Goal: Information Seeking & Learning: Learn about a topic

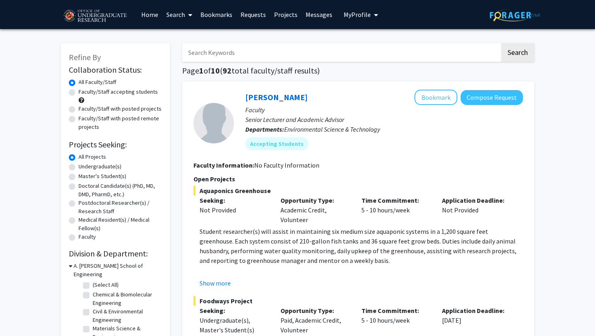
click at [102, 167] on label "Undergraduate(s)" at bounding box center [99, 167] width 43 height 8
click at [84, 167] on input "Undergraduate(s)" at bounding box center [80, 165] width 5 height 5
radio input "true"
click at [115, 94] on label "Faculty/Staff accepting students" at bounding box center [117, 92] width 79 height 8
click at [84, 93] on input "Faculty/Staff accepting students" at bounding box center [80, 90] width 5 height 5
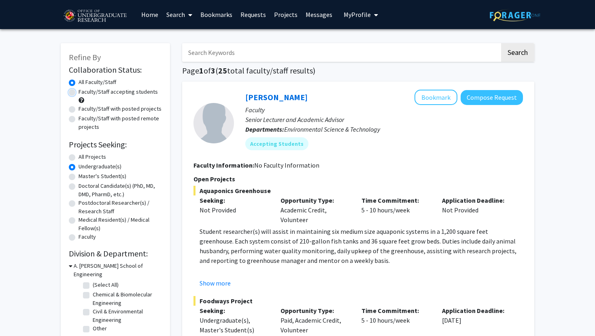
radio input "true"
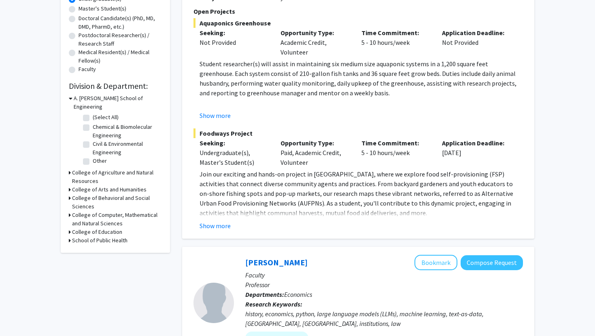
scroll to position [169, 0]
click at [97, 210] on h3 "College of Computer, Mathematical and Natural Sciences" at bounding box center [117, 218] width 90 height 17
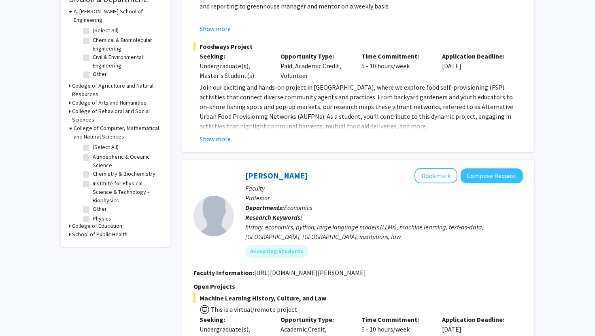
scroll to position [205, 0]
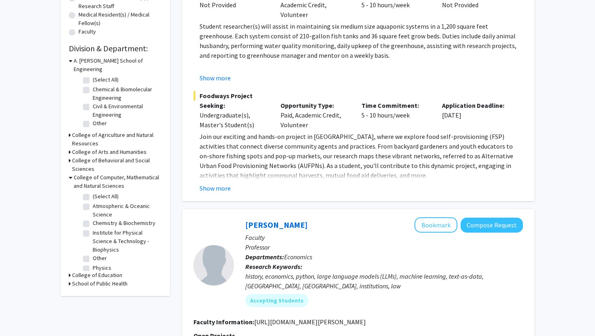
click at [93, 193] on label "(Select All)" at bounding box center [106, 197] width 26 height 8
click at [93, 193] on input "(Select All)" at bounding box center [95, 195] width 5 height 5
checkbox input "true"
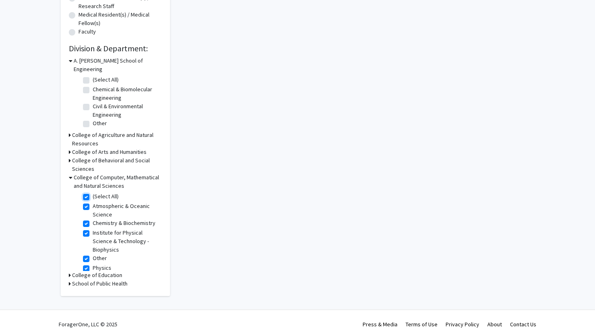
checkbox input "true"
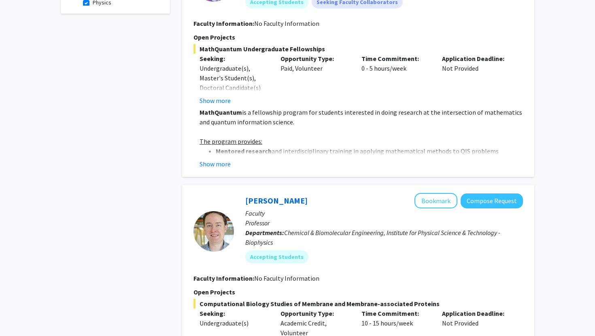
scroll to position [379, 0]
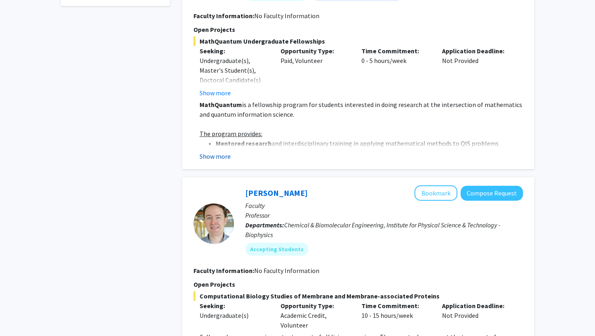
click at [217, 155] on button "Show more" at bounding box center [214, 157] width 31 height 10
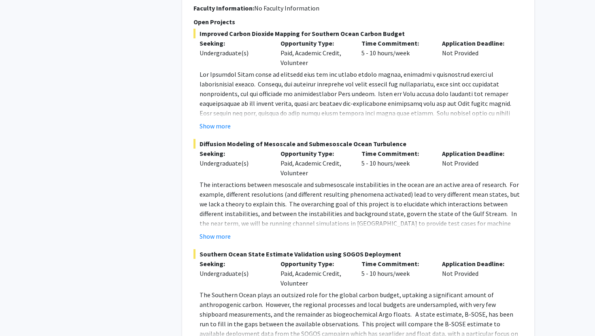
scroll to position [1193, 0]
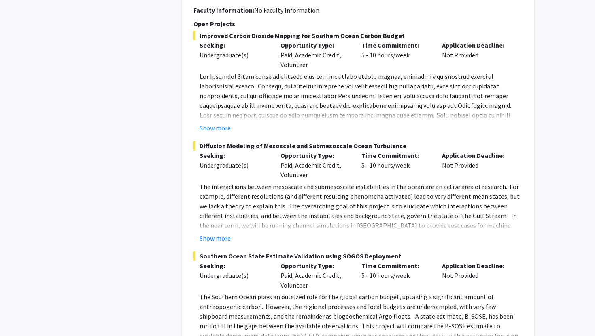
click at [214, 124] on fg-project-list "Improved Carbon Dioxide Mapping for Southern Ocean Carbon Budget Seeking: Under…" at bounding box center [357, 192] width 329 height 323
click at [214, 123] on button "Show more" at bounding box center [214, 128] width 31 height 10
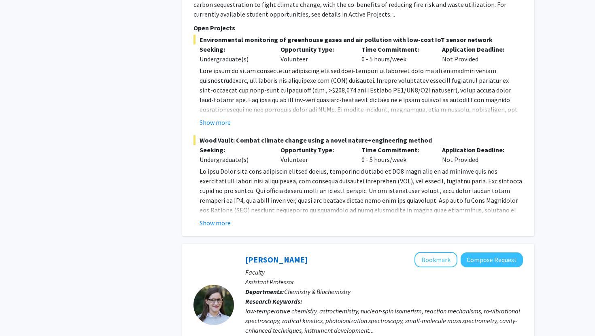
scroll to position [1732, 0]
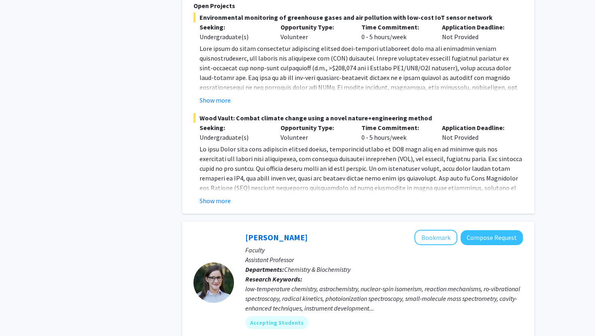
click at [219, 80] on p at bounding box center [360, 112] width 323 height 136
click at [219, 95] on button "Show more" at bounding box center [214, 100] width 31 height 10
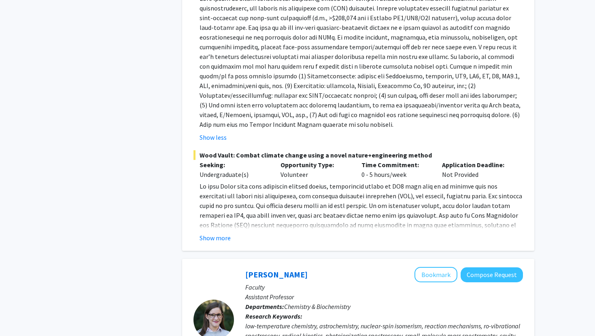
scroll to position [1786, 0]
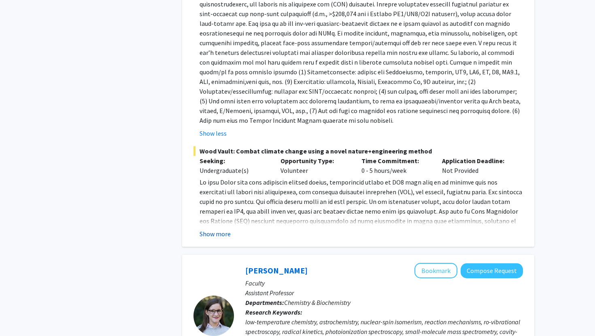
click at [223, 229] on button "Show more" at bounding box center [214, 234] width 31 height 10
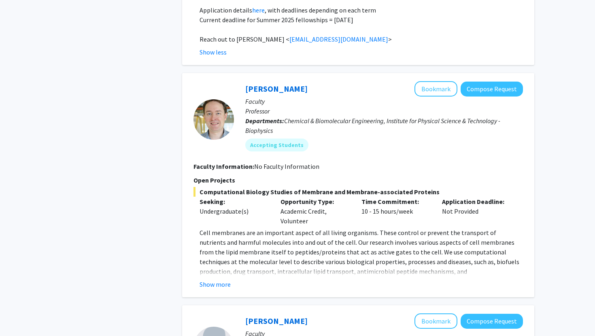
scroll to position [821, 0]
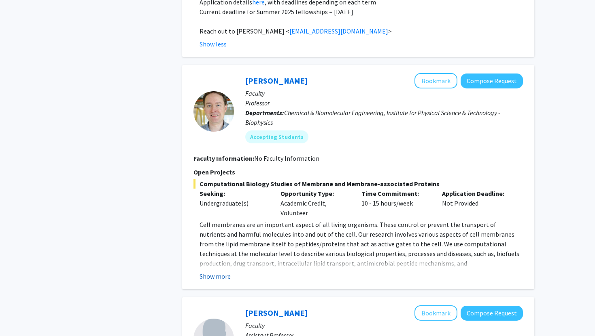
click at [208, 262] on fg-read-more "Cell membranes are an important aspect of all living organisms. These control o…" at bounding box center [357, 250] width 329 height 61
click at [209, 272] on button "Show more" at bounding box center [214, 277] width 31 height 10
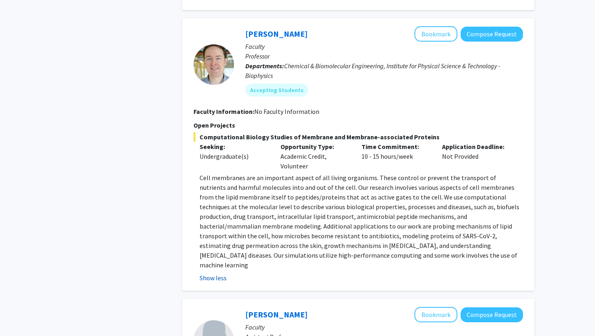
scroll to position [882, 0]
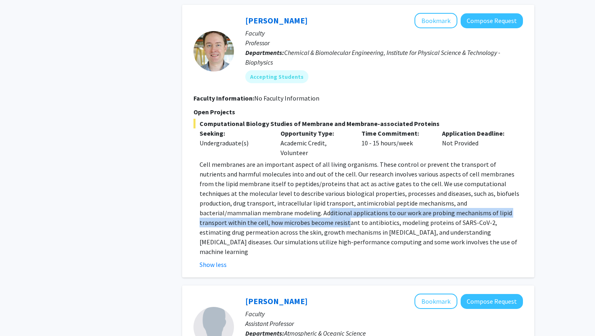
drag, startPoint x: 236, startPoint y: 203, endPoint x: 237, endPoint y: 210, distance: 7.0
click at [237, 210] on p "Cell membranes are an important aspect of all living organisms. These control o…" at bounding box center [360, 208] width 323 height 97
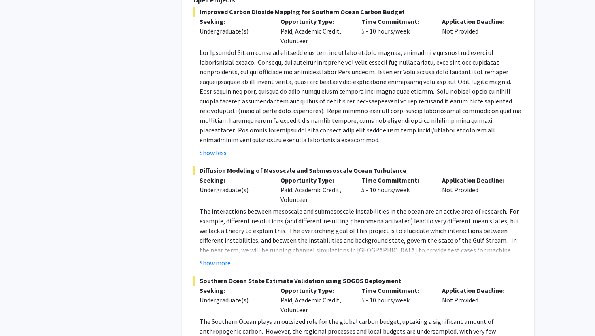
scroll to position [1270, 0]
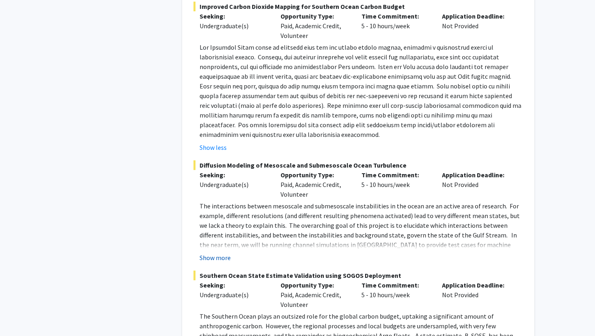
click at [224, 253] on button "Show more" at bounding box center [214, 258] width 31 height 10
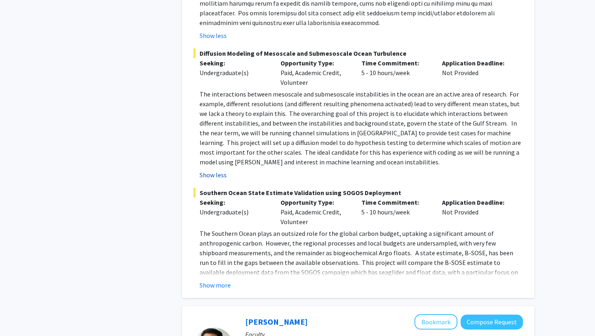
scroll to position [1383, 0]
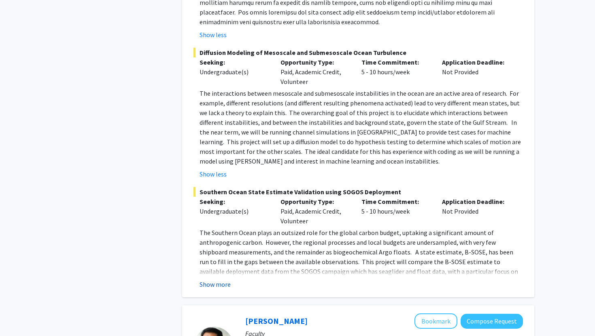
click at [216, 280] on button "Show more" at bounding box center [214, 285] width 31 height 10
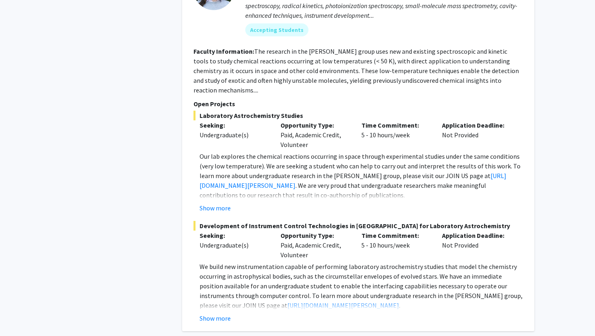
scroll to position [2440, 0]
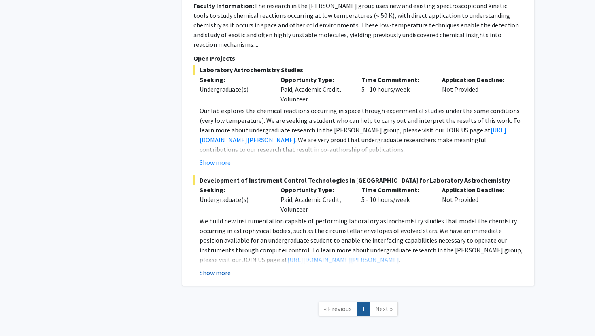
click at [211, 268] on button "Show more" at bounding box center [214, 273] width 31 height 10
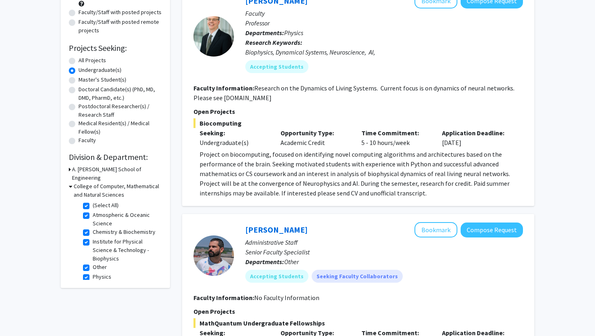
scroll to position [118, 0]
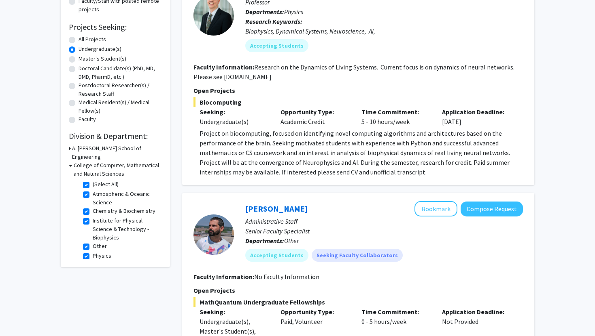
click at [93, 180] on label "(Select All)" at bounding box center [106, 184] width 26 height 8
click at [93, 180] on input "(Select All)" at bounding box center [95, 182] width 5 height 5
checkbox input "false"
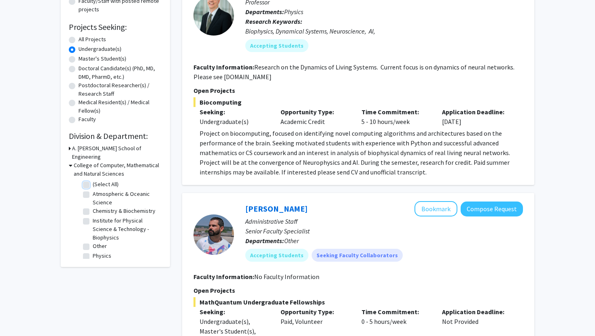
checkbox input "false"
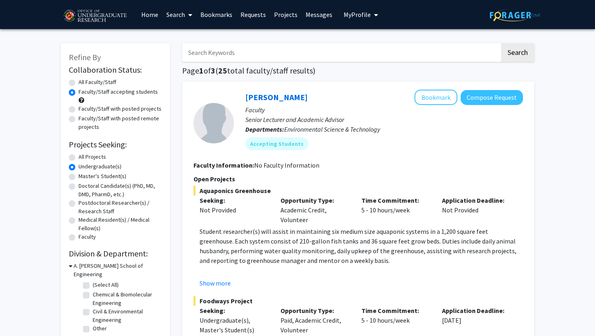
click at [244, 58] on input "Search Keywords" at bounding box center [340, 52] width 317 height 19
click at [76, 155] on div "All Projects" at bounding box center [115, 158] width 93 height 10
click at [78, 157] on label "All Projects" at bounding box center [92, 157] width 28 height 8
click at [78, 157] on input "All Projects" at bounding box center [80, 155] width 5 height 5
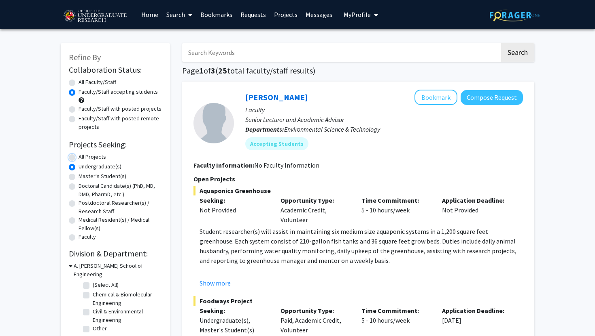
radio input "true"
click at [78, 168] on label "Undergraduate(s)" at bounding box center [99, 167] width 43 height 8
click at [78, 168] on input "Undergraduate(s)" at bounding box center [80, 165] width 5 height 5
radio input "true"
click at [78, 83] on label "All Faculty/Staff" at bounding box center [97, 82] width 38 height 8
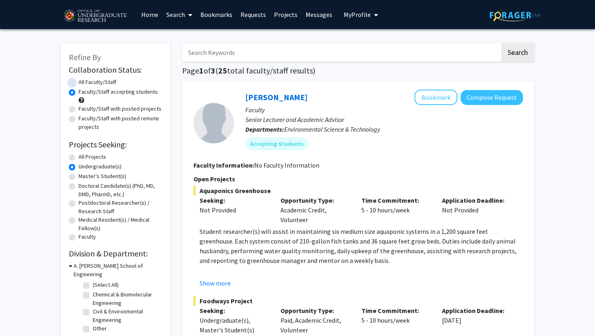
click at [78, 83] on input "All Faculty/Staff" at bounding box center [80, 80] width 5 height 5
radio input "true"
click at [78, 91] on label "Faculty/Staff accepting students" at bounding box center [117, 92] width 79 height 8
click at [78, 91] on input "Faculty/Staff accepting students" at bounding box center [80, 90] width 5 height 5
radio input "true"
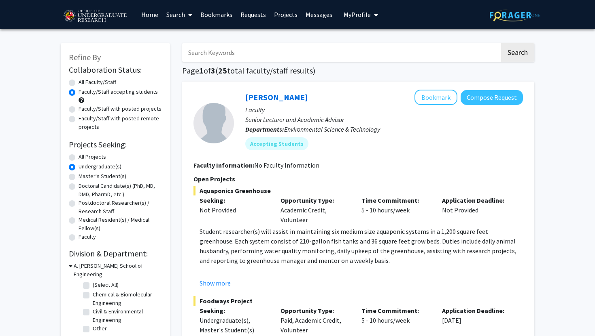
click at [262, 54] on input "Search Keywords" at bounding box center [340, 52] width 317 height 19
type input "math"
click at [501, 43] on button "Search" at bounding box center [517, 52] width 33 height 19
radio input "true"
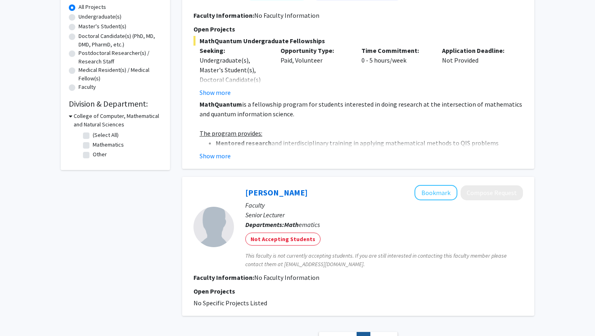
scroll to position [219, 0]
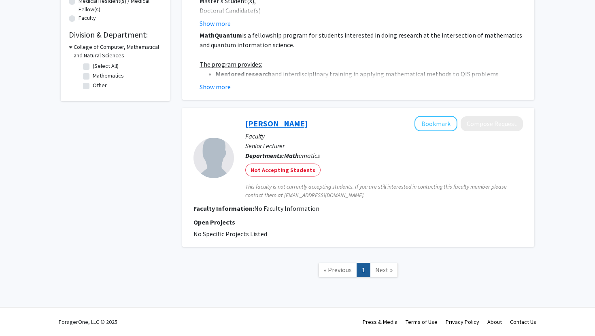
click at [277, 122] on link "[PERSON_NAME]" at bounding box center [276, 123] width 62 height 10
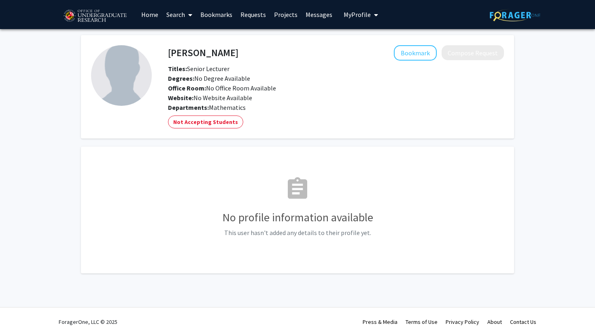
click at [121, 101] on img at bounding box center [121, 75] width 61 height 61
drag, startPoint x: 236, startPoint y: 51, endPoint x: 154, endPoint y: 51, distance: 81.7
click at [154, 51] on div "[PERSON_NAME] Bookmark Compose Request Titles: Senior Lecturer Degrees: No Degr…" at bounding box center [328, 86] width 352 height 83
drag, startPoint x: 167, startPoint y: 54, endPoint x: 169, endPoint y: 49, distance: 6.2
click at [169, 49] on div "[PERSON_NAME] Bookmark Compose Request" at bounding box center [336, 52] width 348 height 15
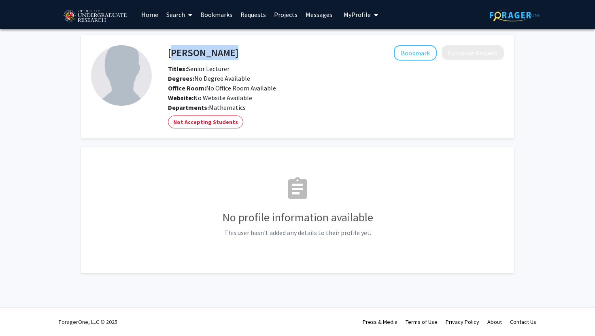
copy h4 "[PERSON_NAME]"
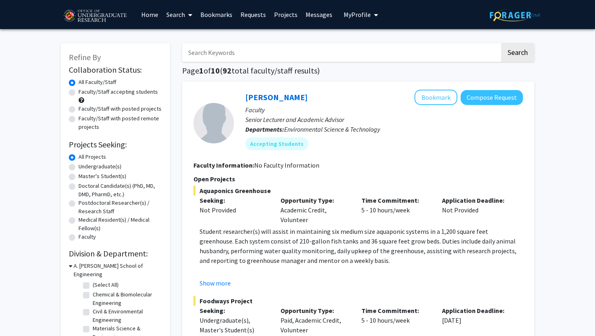
click at [131, 97] on div "Faculty/Staff accepting students" at bounding box center [115, 96] width 93 height 17
click at [130, 92] on label "Faculty/Staff accepting students" at bounding box center [117, 92] width 79 height 8
click at [84, 92] on input "Faculty/Staff accepting students" at bounding box center [80, 90] width 5 height 5
radio input "true"
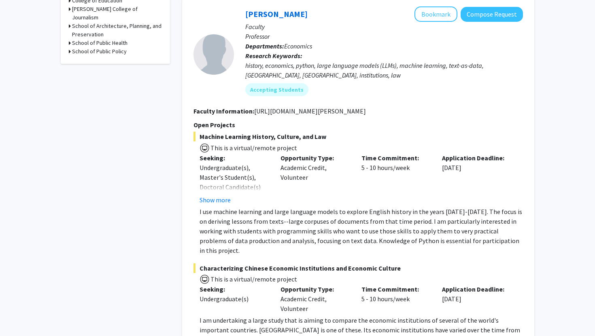
scroll to position [415, 0]
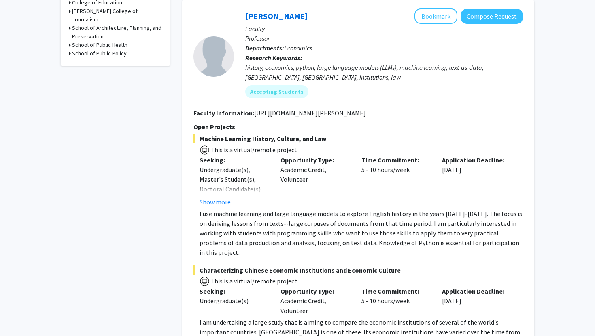
drag, startPoint x: 252, startPoint y: 109, endPoint x: 365, endPoint y: 109, distance: 113.2
click at [365, 109] on section "Faculty Information: http://www.econweb.umd.edu/~murrell/" at bounding box center [357, 113] width 329 height 10
copy section "[URL][DOMAIN_NAME][PERSON_NAME]"
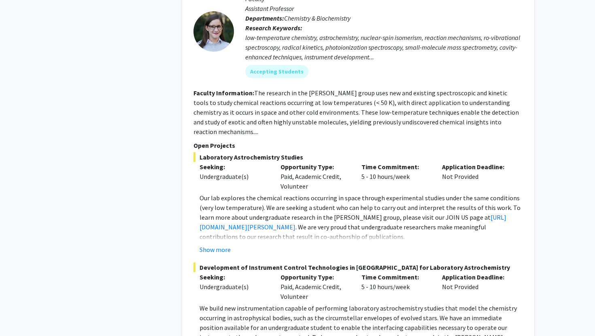
scroll to position [2207, 0]
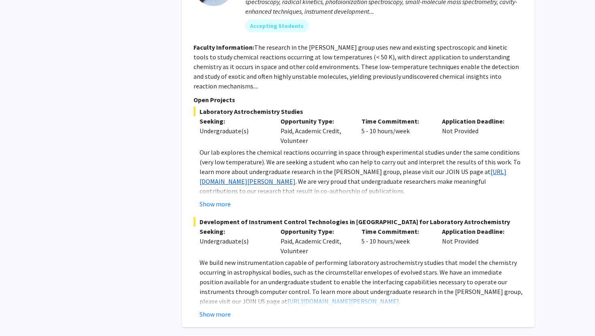
click at [241, 168] on link "[URL][DOMAIN_NAME][PERSON_NAME]" at bounding box center [352, 177] width 307 height 18
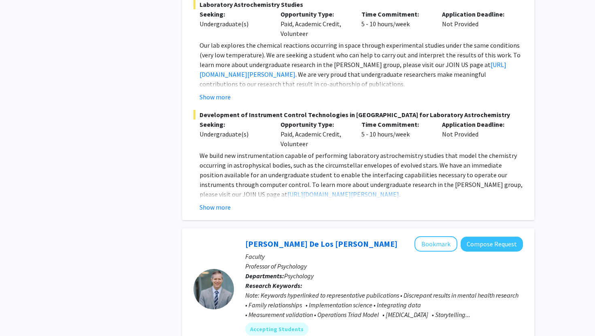
scroll to position [2318, 0]
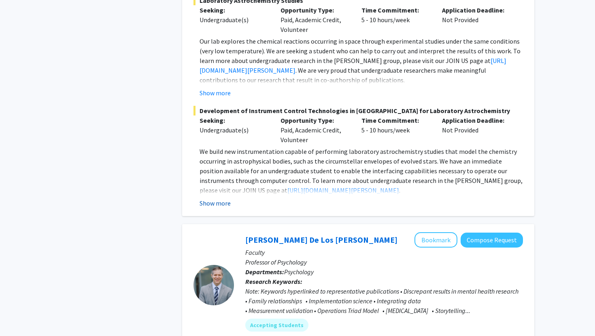
click at [222, 199] on button "Show more" at bounding box center [214, 204] width 31 height 10
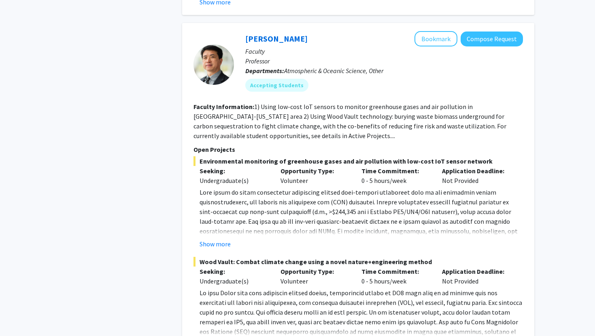
scroll to position [4077, 0]
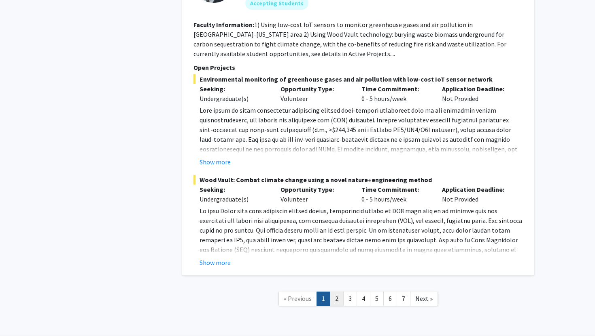
click at [337, 292] on link "2" at bounding box center [337, 299] width 14 height 14
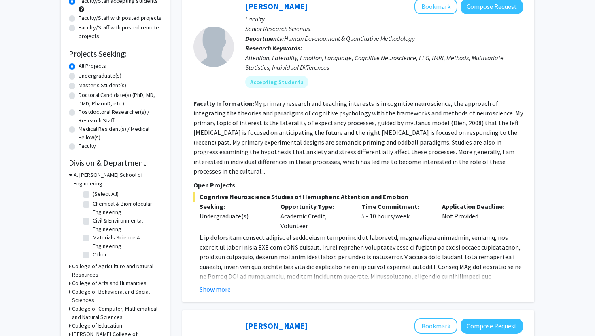
scroll to position [101, 0]
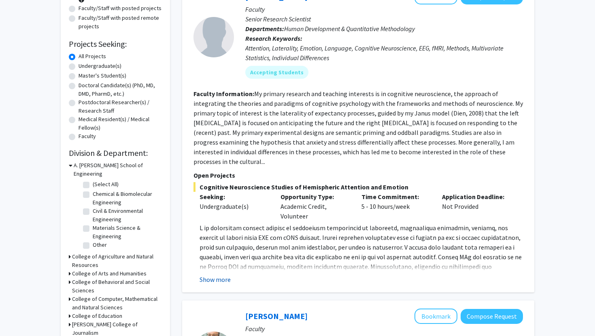
click at [215, 275] on button "Show more" at bounding box center [214, 280] width 31 height 10
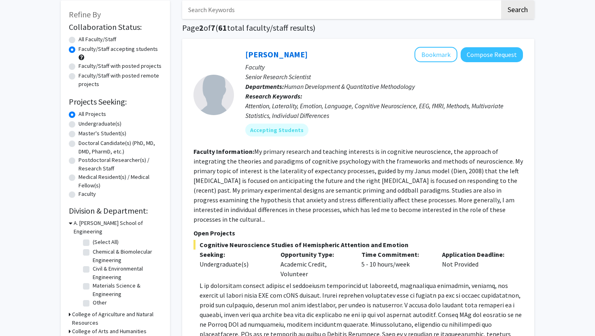
scroll to position [0, 0]
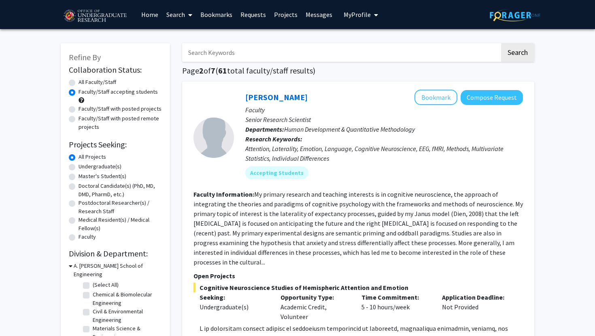
click at [207, 49] on input "Search Keywords" at bounding box center [340, 52] width 317 height 19
type input "econ"
click at [501, 43] on button "Search" at bounding box center [517, 52] width 33 height 19
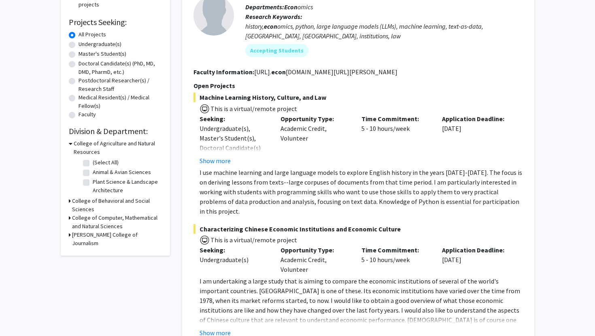
scroll to position [126, 0]
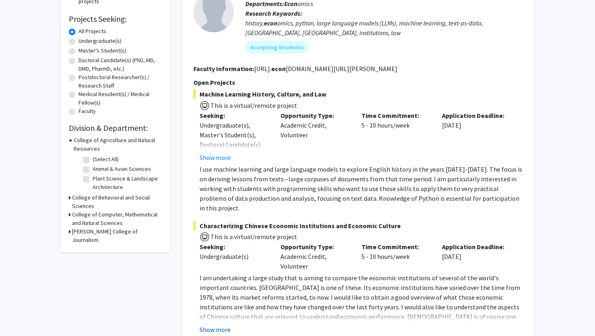
click at [217, 325] on button "Show more" at bounding box center [214, 330] width 31 height 10
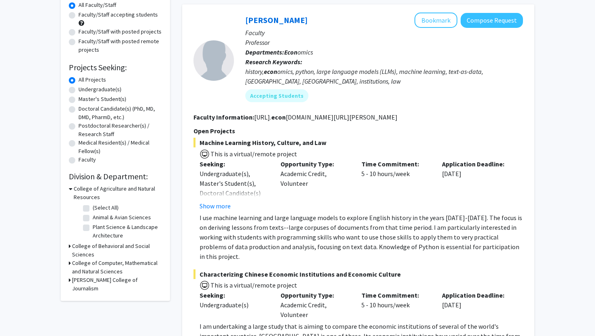
scroll to position [0, 0]
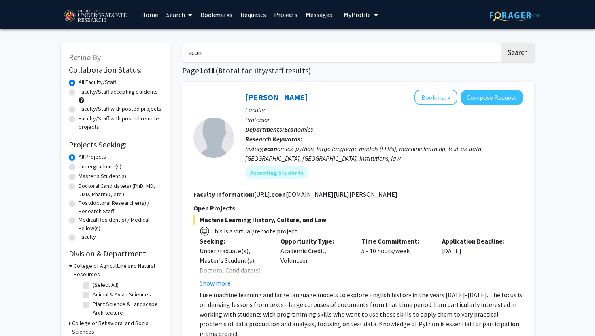
radio input "false"
radio input "true"
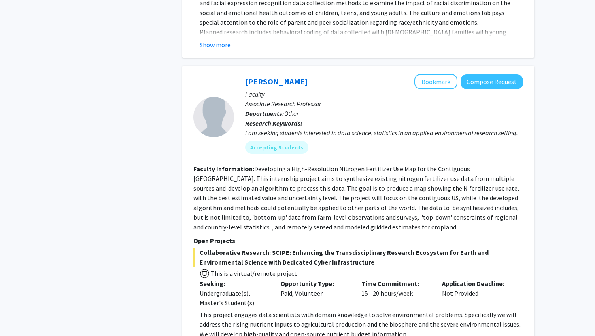
scroll to position [2799, 0]
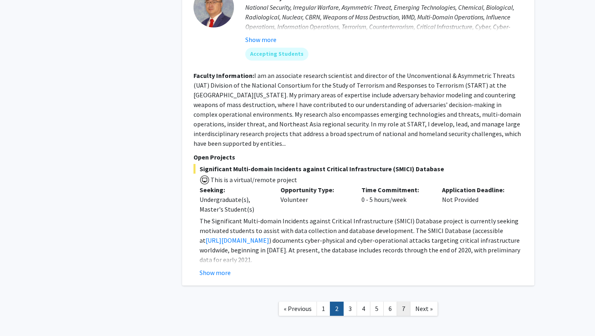
click at [403, 302] on link "7" at bounding box center [403, 309] width 14 height 14
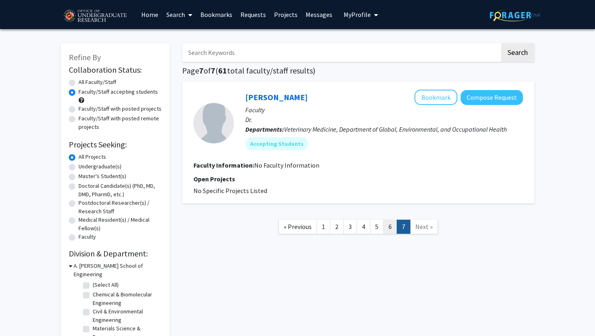
click at [384, 229] on link "6" at bounding box center [390, 227] width 14 height 14
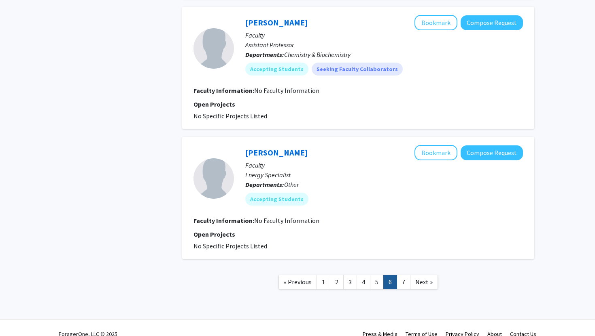
scroll to position [1129, 0]
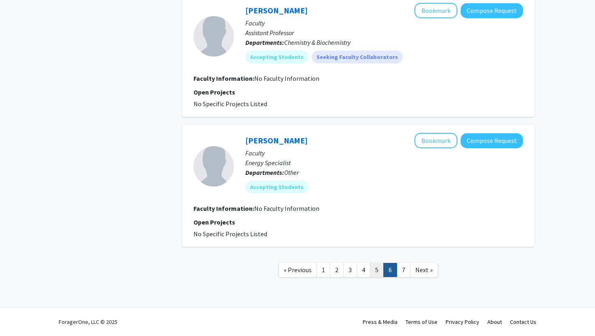
click at [377, 274] on link "5" at bounding box center [377, 270] width 14 height 14
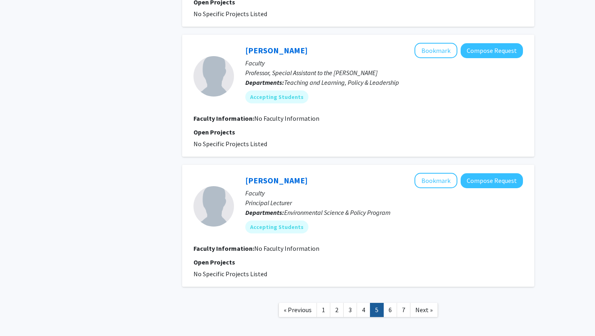
scroll to position [1148, 0]
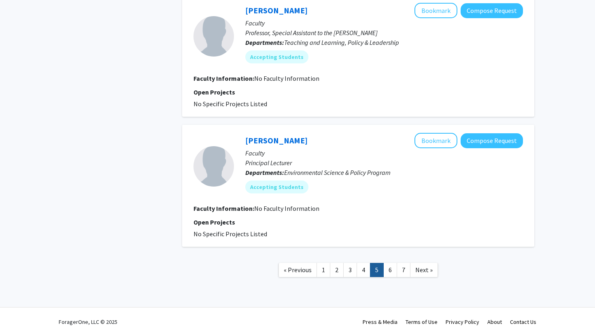
click at [367, 278] on nav "« Previous 1 2 3 4 5 6 7 Next »" at bounding box center [358, 271] width 352 height 33
click at [367, 271] on link "4" at bounding box center [363, 270] width 14 height 14
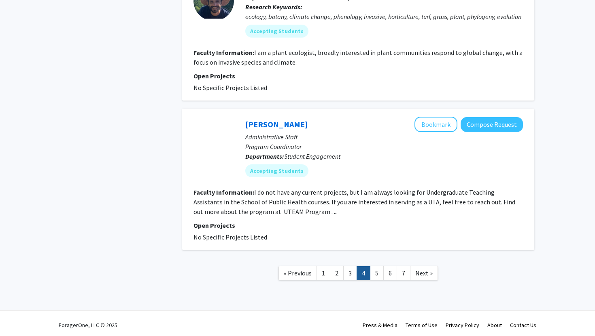
scroll to position [1559, 0]
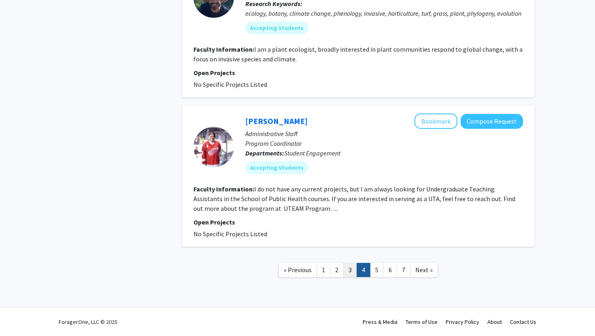
click at [346, 277] on link "3" at bounding box center [350, 270] width 14 height 14
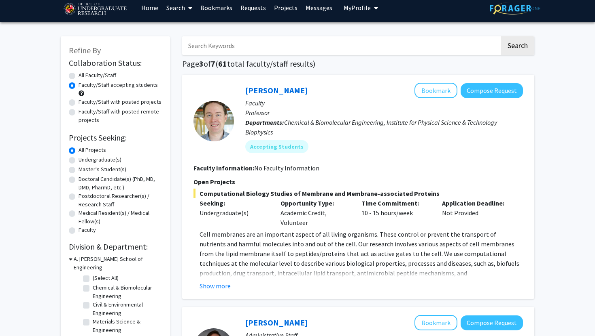
scroll to position [9, 0]
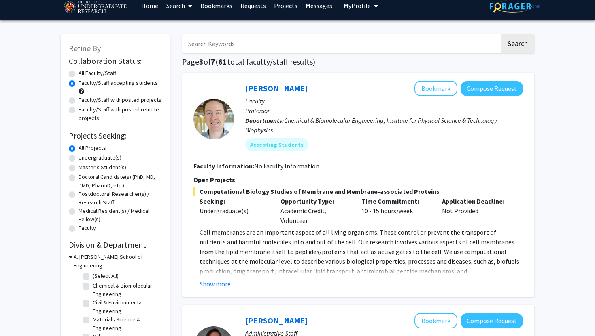
click at [219, 276] on fg-read-more "Cell membranes are an important aspect of all living organisms. These control o…" at bounding box center [357, 258] width 329 height 61
click at [220, 288] on button "Show more" at bounding box center [214, 284] width 31 height 10
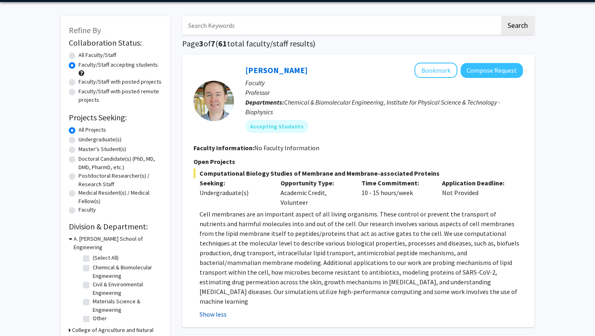
scroll to position [28, 0]
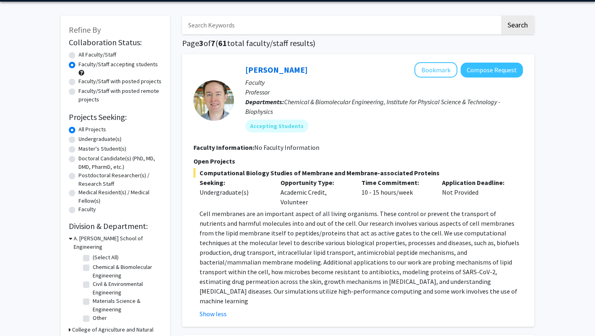
click at [252, 270] on p "Cell membranes are an important aspect of all living organisms. These control o…" at bounding box center [360, 257] width 323 height 97
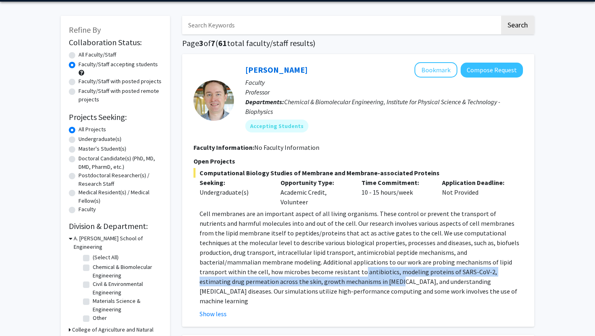
drag, startPoint x: 252, startPoint y: 270, endPoint x: 256, endPoint y: 279, distance: 10.1
click at [256, 279] on p "Cell membranes are an important aspect of all living organisms. These control o…" at bounding box center [360, 257] width 323 height 97
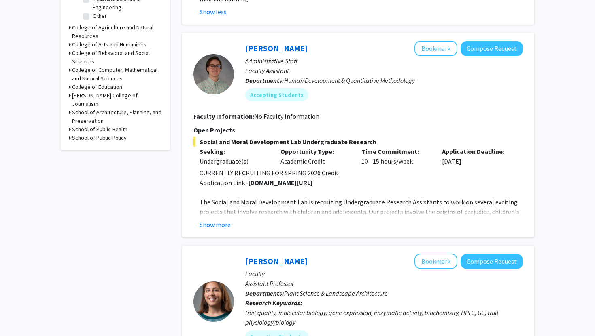
scroll to position [354, 0]
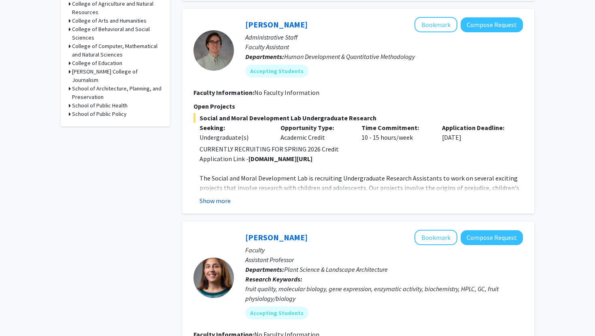
click at [222, 196] on button "Show more" at bounding box center [214, 201] width 31 height 10
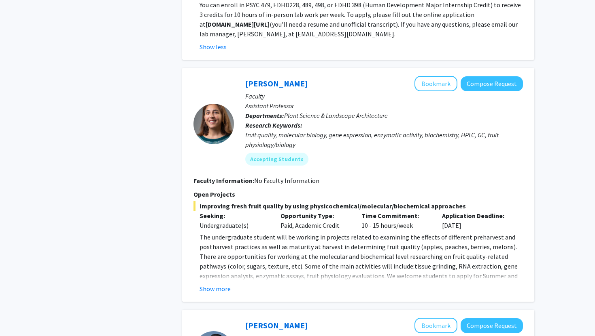
scroll to position [601, 0]
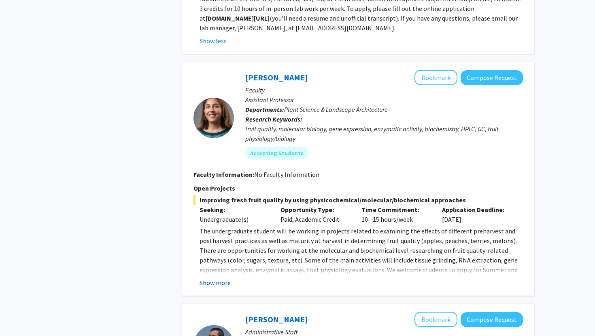
click at [221, 278] on button "Show more" at bounding box center [214, 283] width 31 height 10
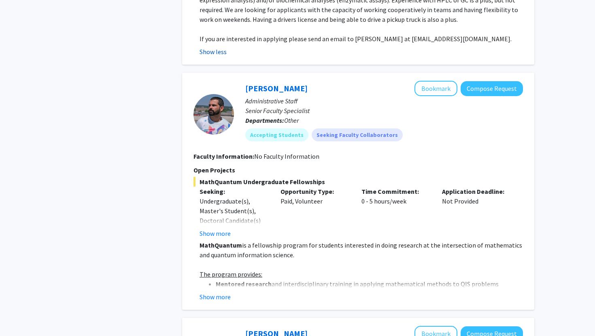
scroll to position [939, 0]
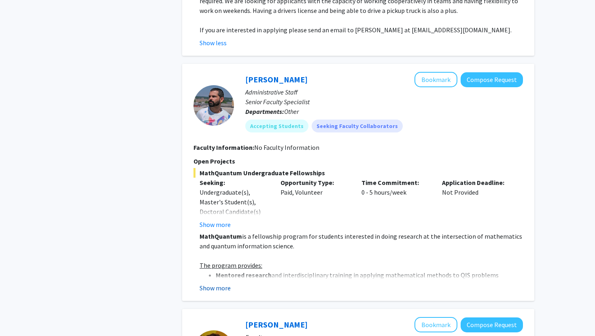
click at [220, 284] on button "Show more" at bounding box center [214, 289] width 31 height 10
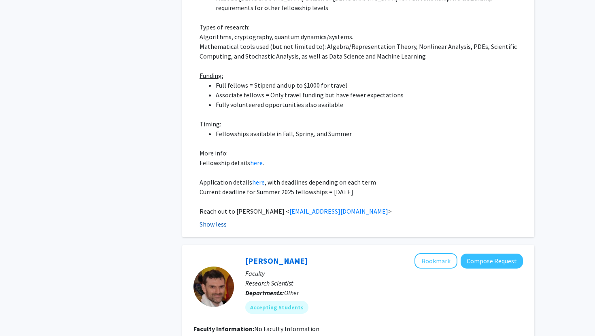
scroll to position [1337, 0]
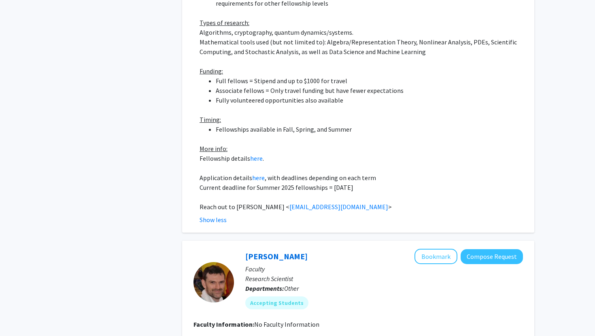
click at [253, 163] on p at bounding box center [360, 168] width 323 height 10
click at [252, 154] on link "here" at bounding box center [256, 158] width 13 height 8
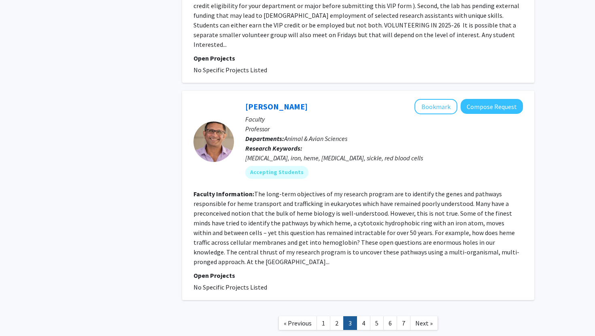
scroll to position [2519, 0]
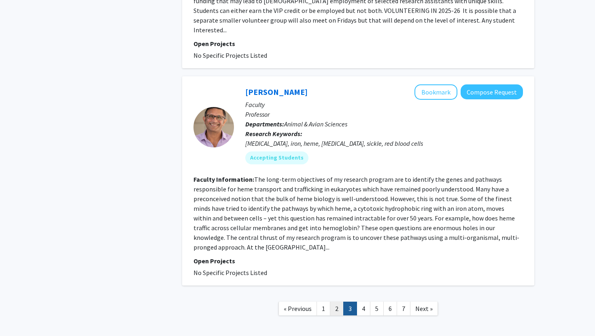
click at [335, 302] on link "2" at bounding box center [337, 309] width 14 height 14
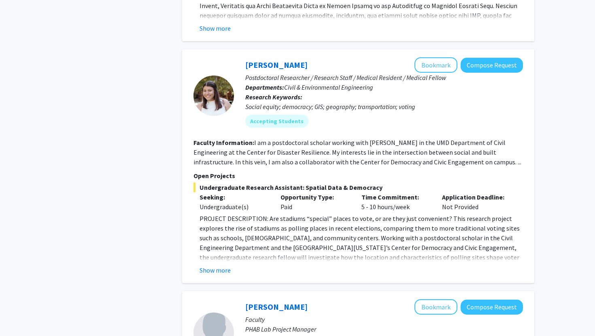
scroll to position [1569, 0]
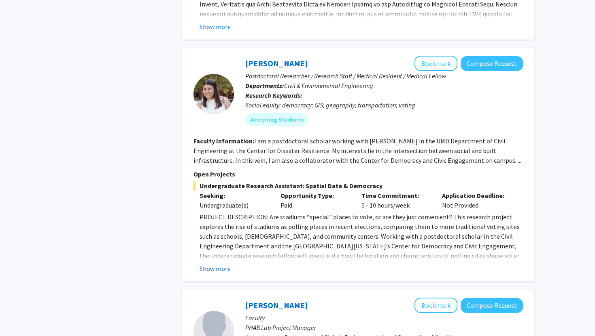
click at [223, 264] on button "Show more" at bounding box center [214, 269] width 31 height 10
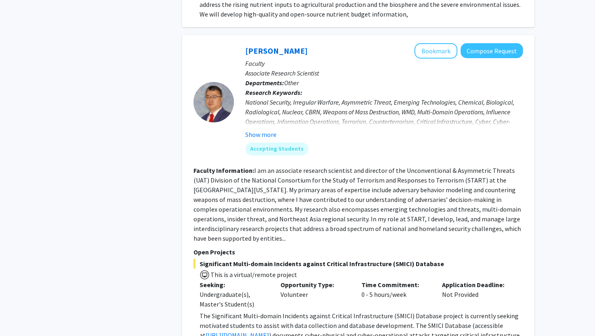
scroll to position [2869, 0]
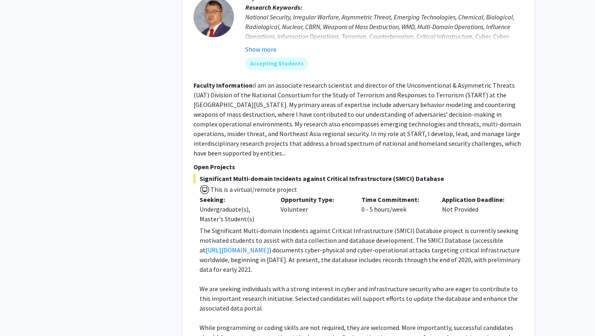
scroll to position [2956, 0]
